Goal: Check status: Check status

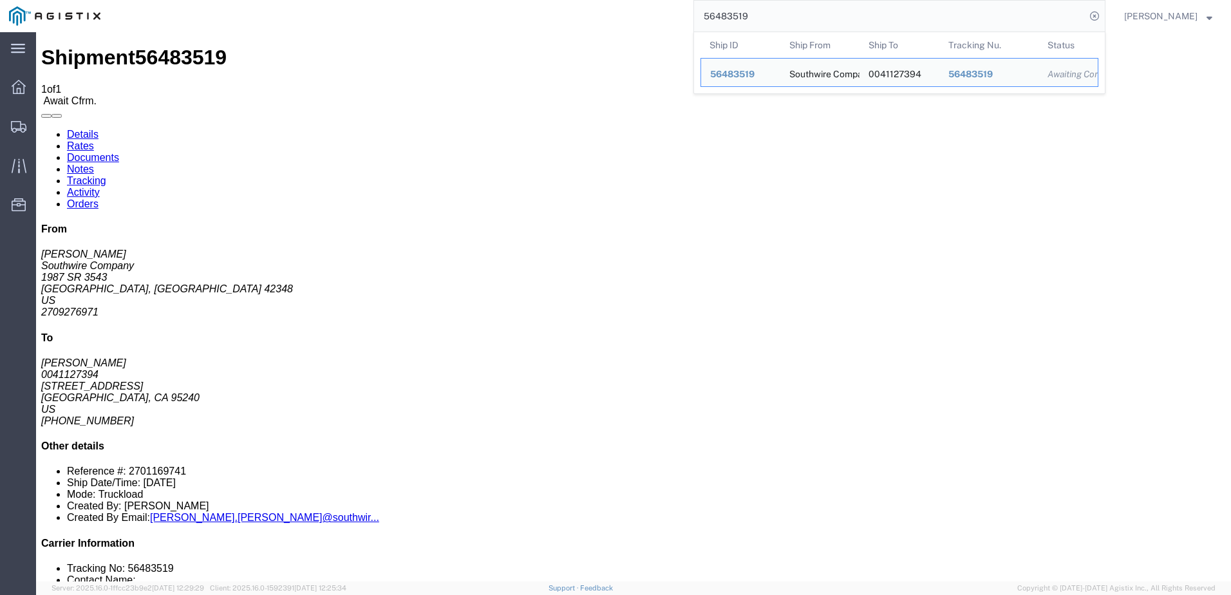
drag, startPoint x: 785, startPoint y: 17, endPoint x: 648, endPoint y: 24, distance: 137.3
click at [648, 24] on div "56483519 Ship ID Ship From Ship To Tracking Nu. Status Ship ID 56483519 Ship Fr…" at bounding box center [607, 16] width 996 height 32
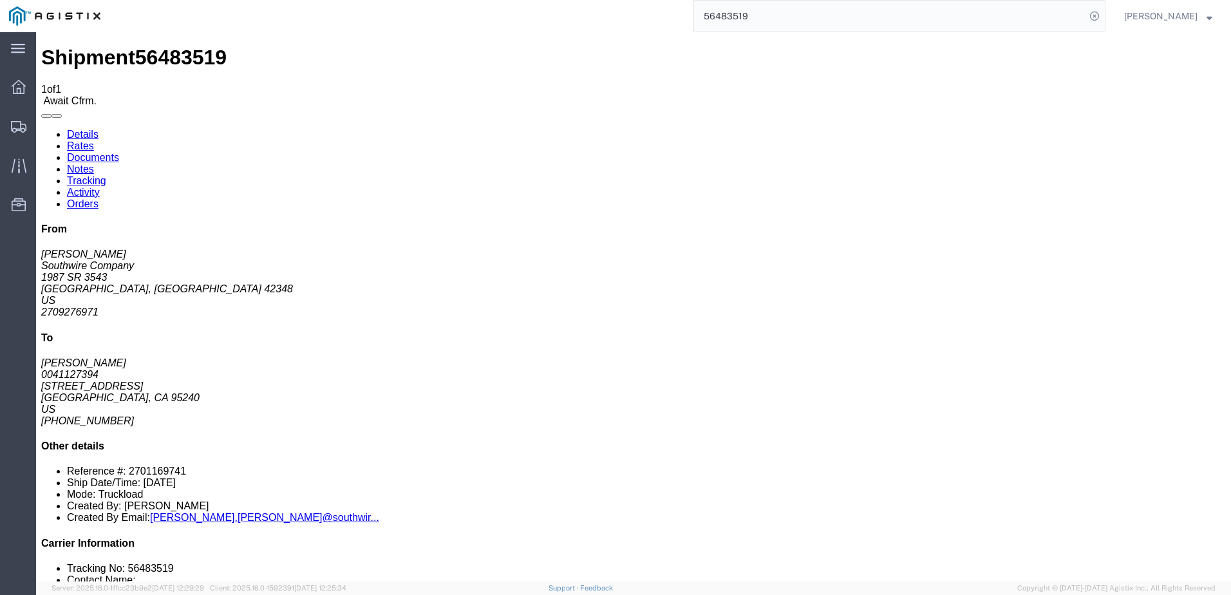
paste input "4381"
type input "56484381"
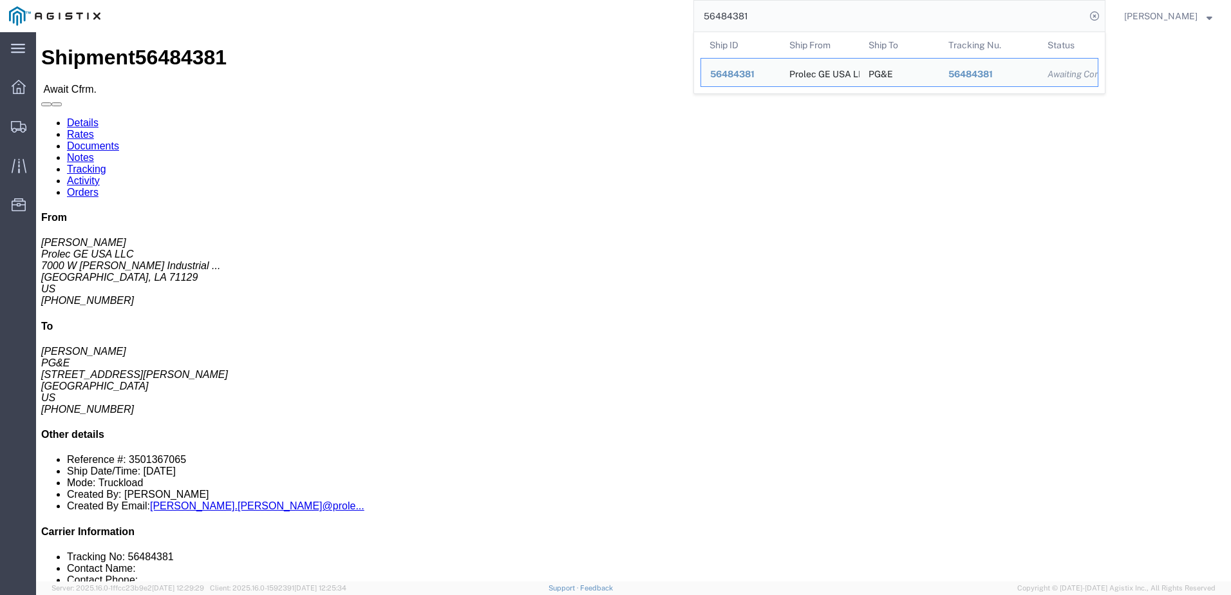
click link "Notes"
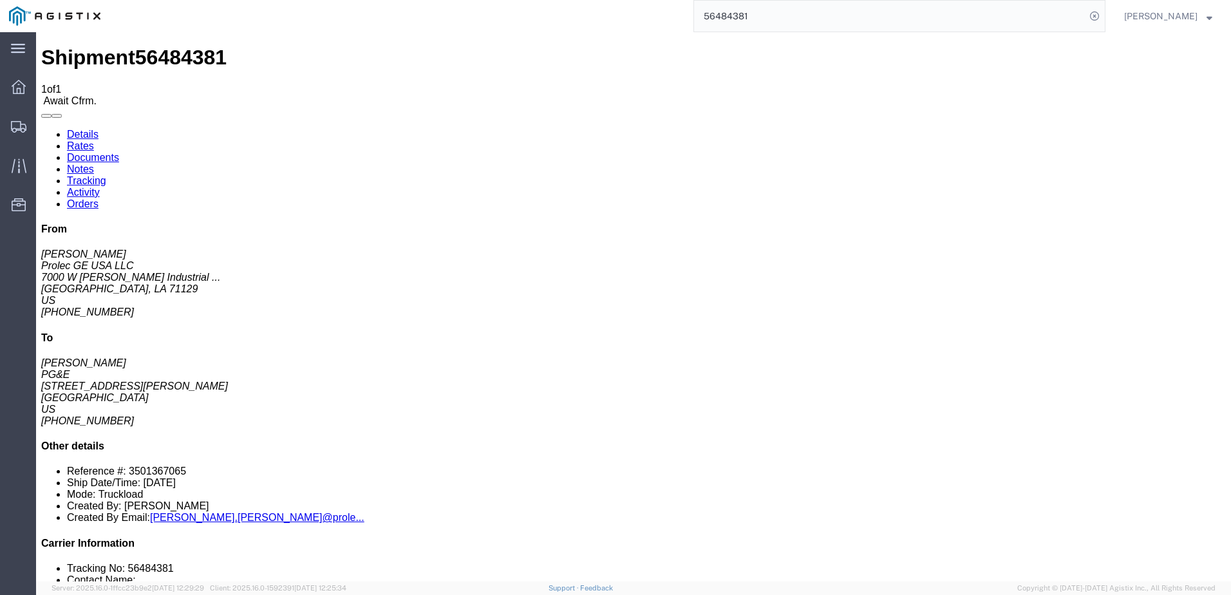
drag, startPoint x: 451, startPoint y: 178, endPoint x: 607, endPoint y: 185, distance: 155.9
copy span "Customer requires crane for offloading."
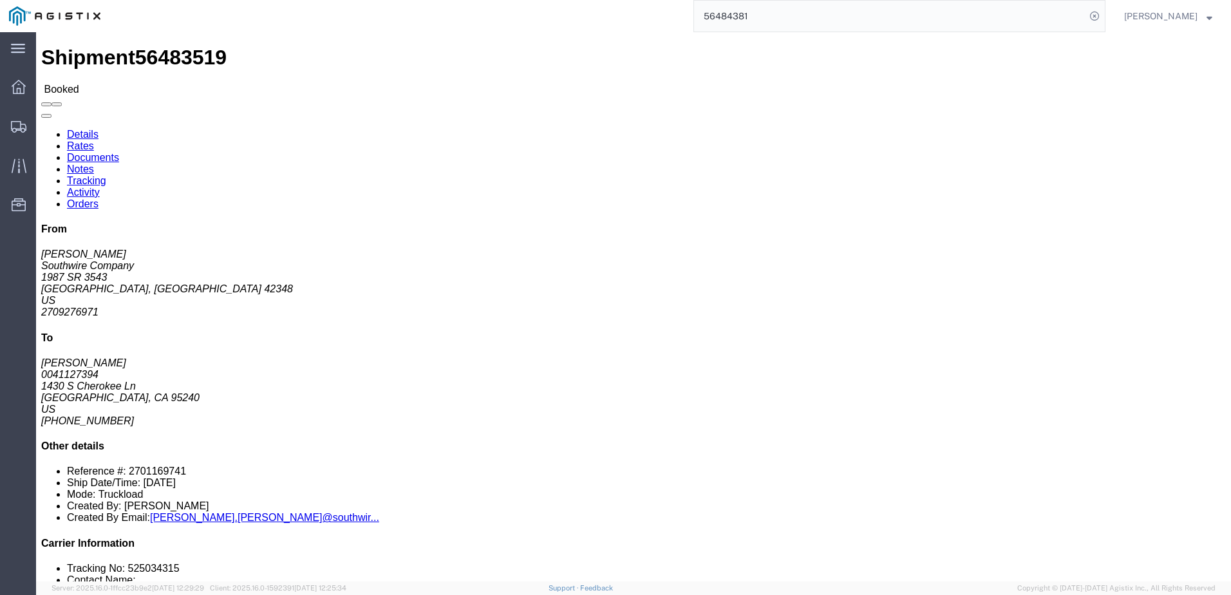
click link "Notes"
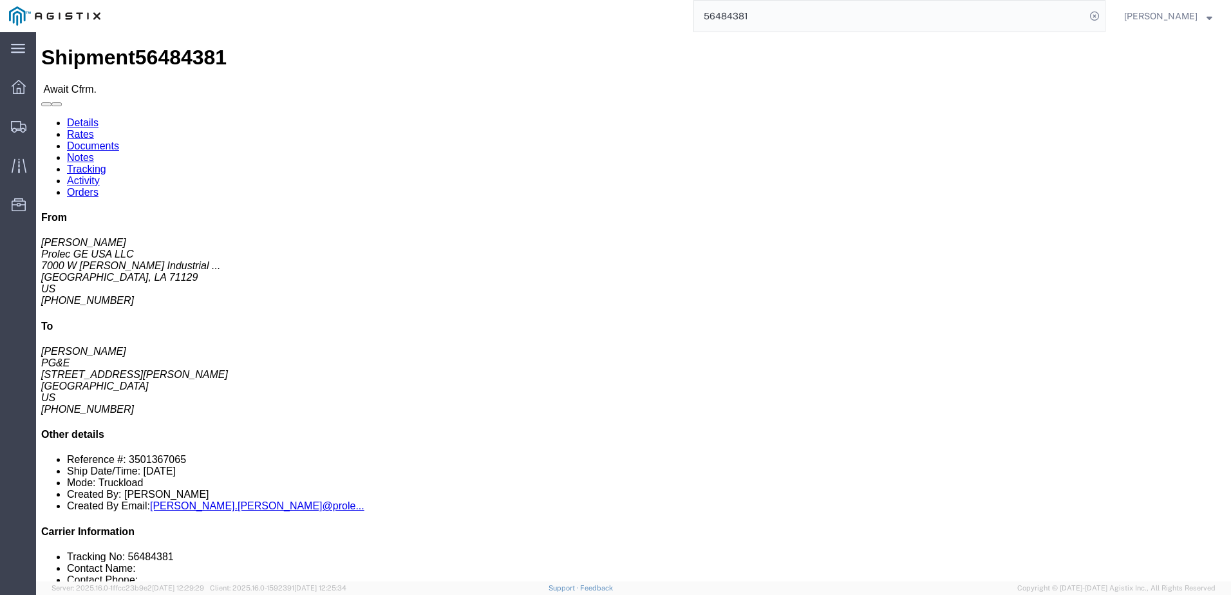
click link "Notes"
